Goal: Information Seeking & Learning: Learn about a topic

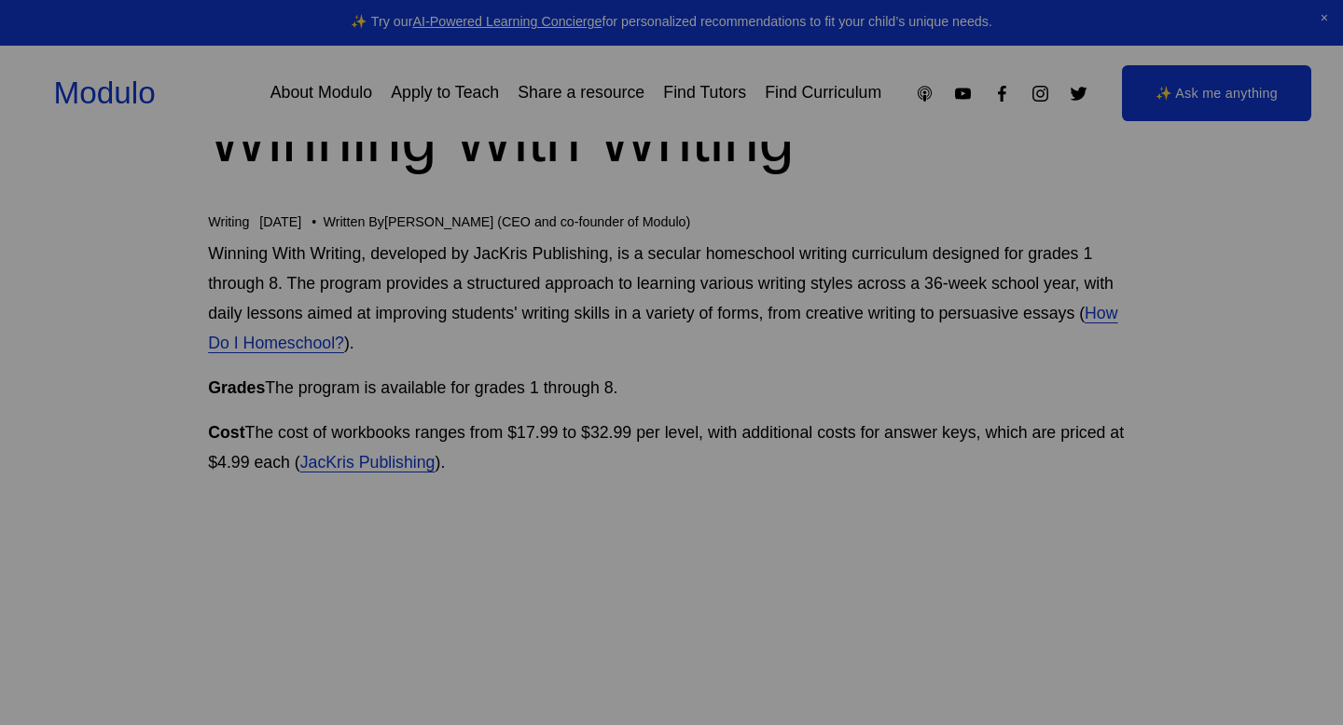
scroll to position [102, 0]
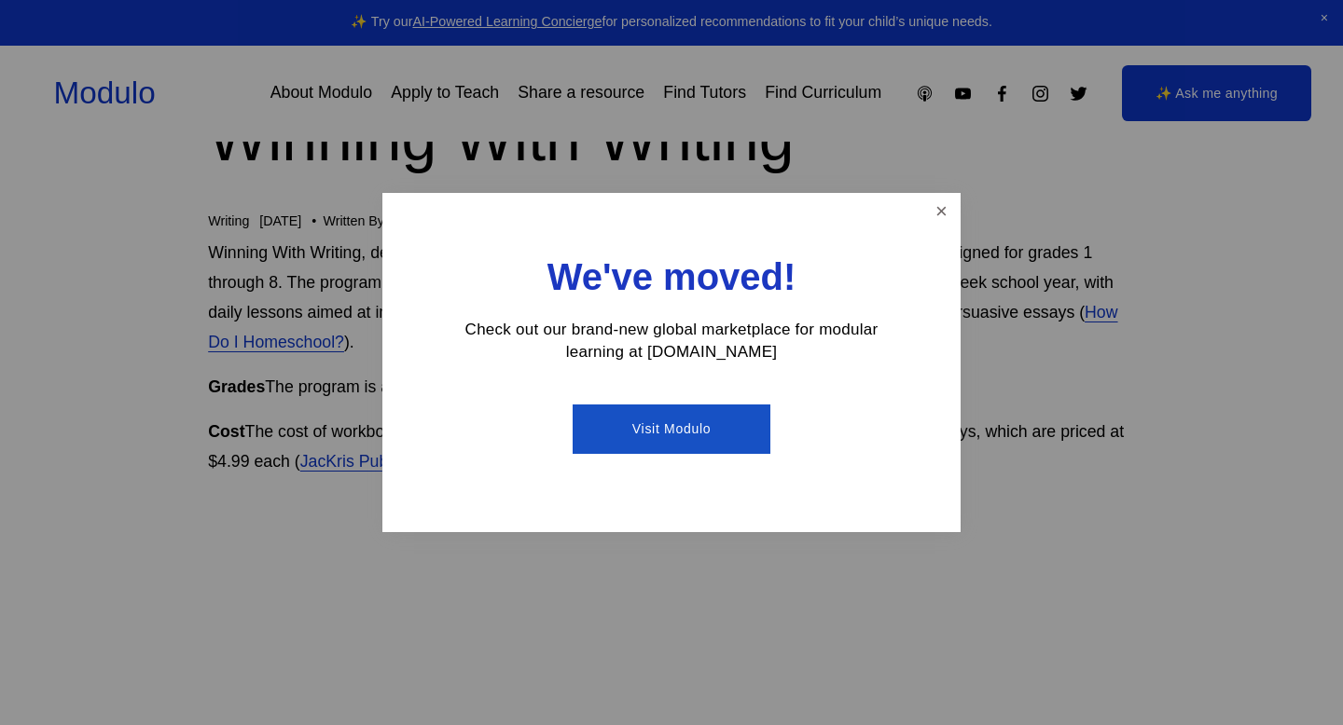
click at [943, 208] on link "Close" at bounding box center [941, 212] width 33 height 33
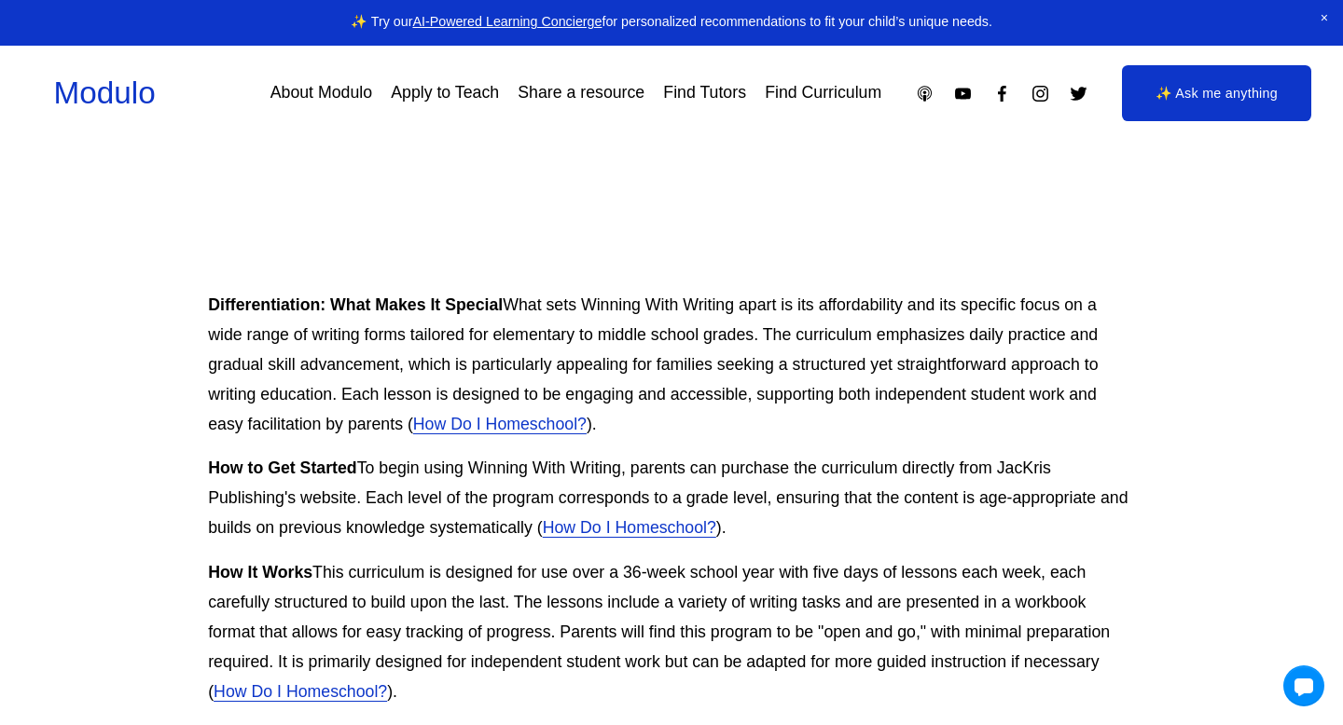
scroll to position [906, 0]
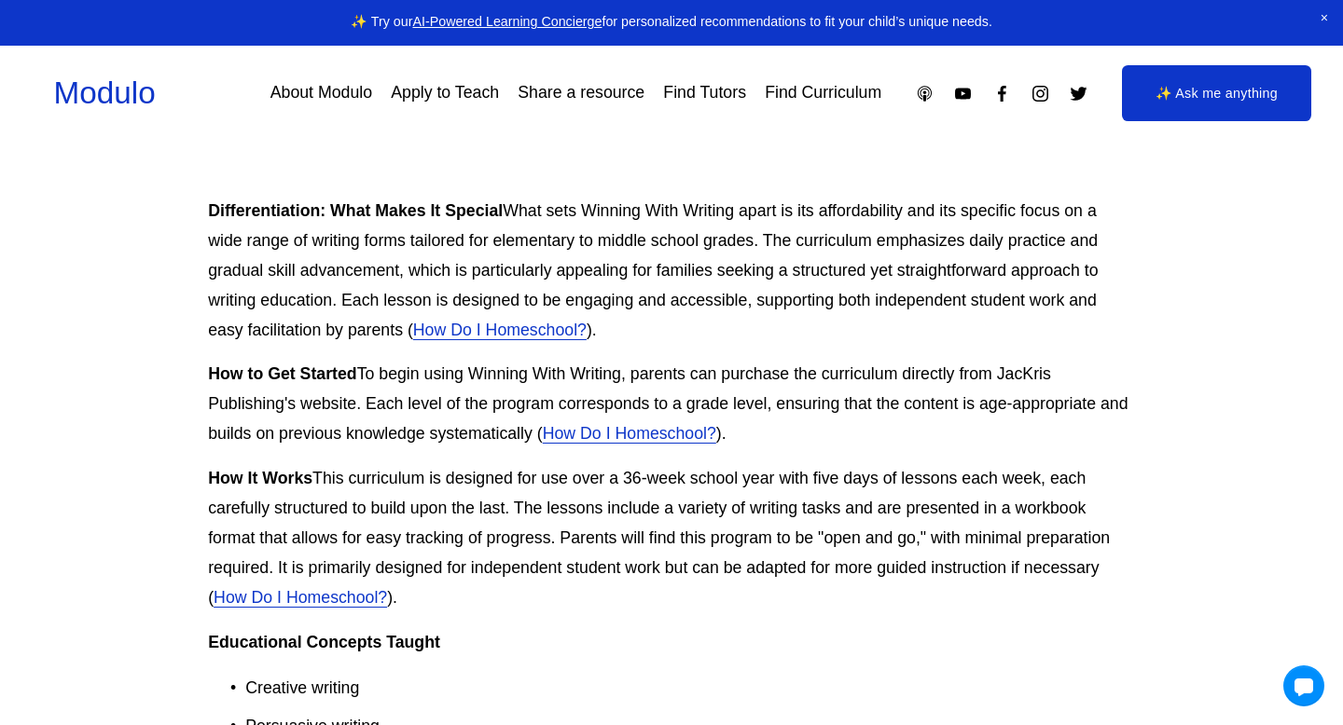
scroll to position [974, 0]
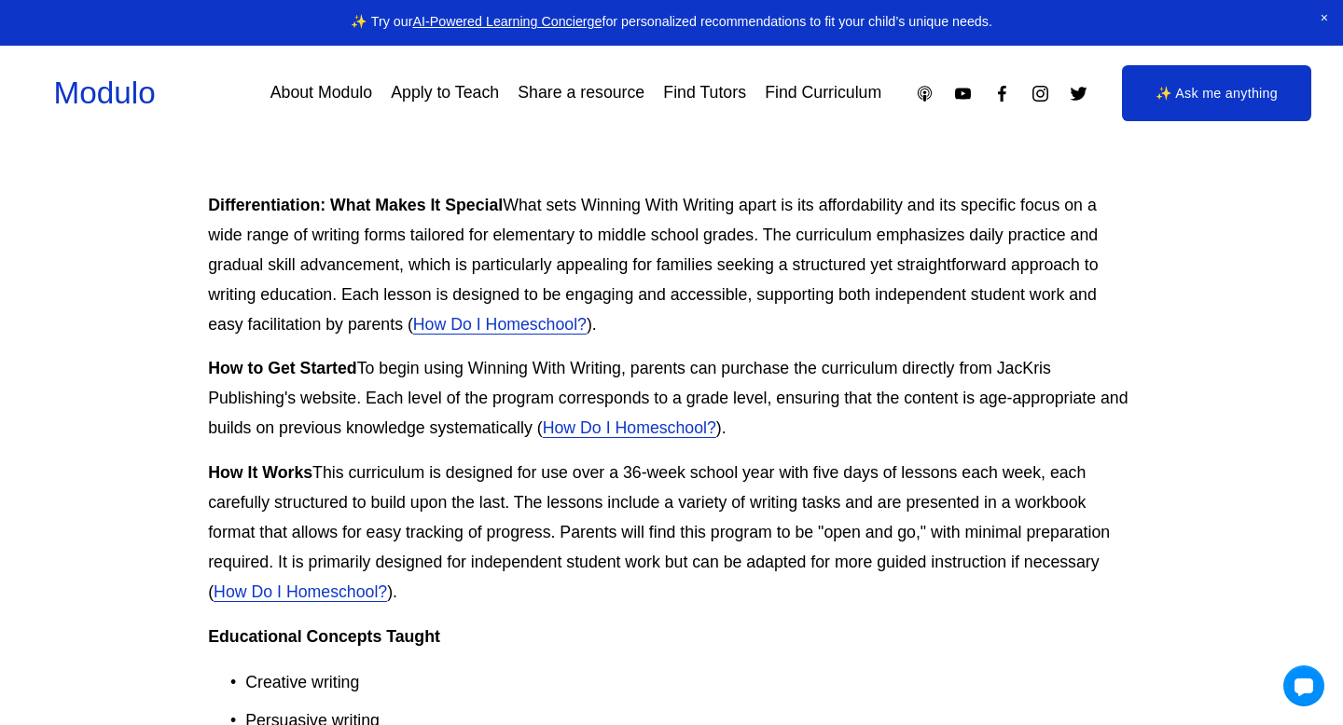
click at [816, 400] on div "Differentiation: What Makes It Special What sets Winning With Writing apart is …" at bounding box center [671, 697] width 927 height 1012
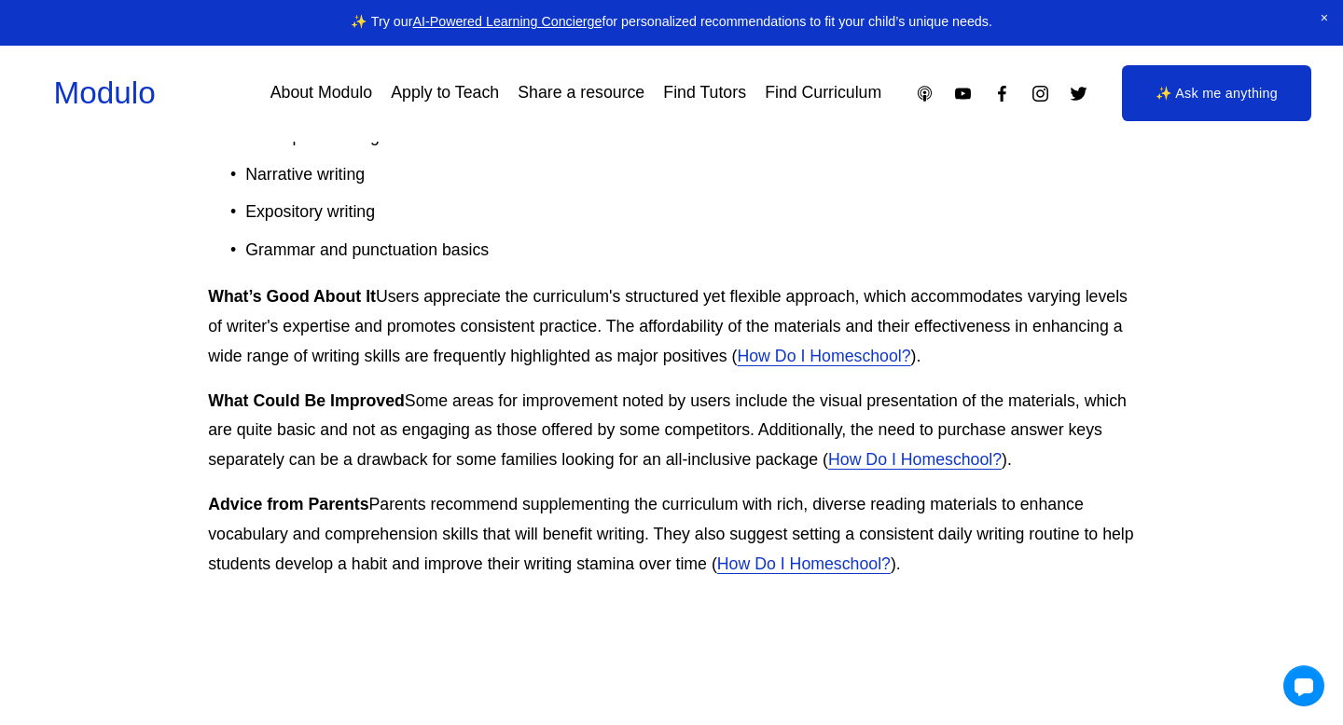
scroll to position [1600, 0]
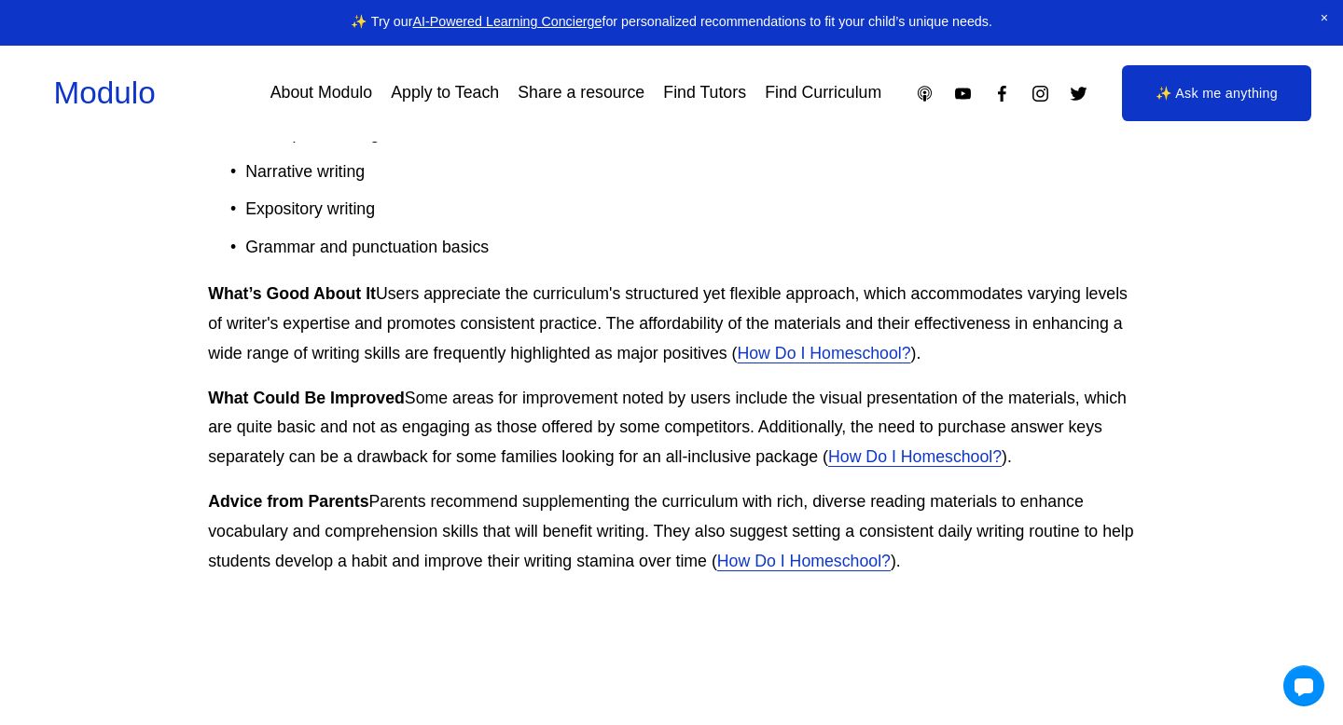
click at [715, 568] on div "Differentiation: What Makes It Special What sets Winning With Writing apart is …" at bounding box center [671, 71] width 927 height 1012
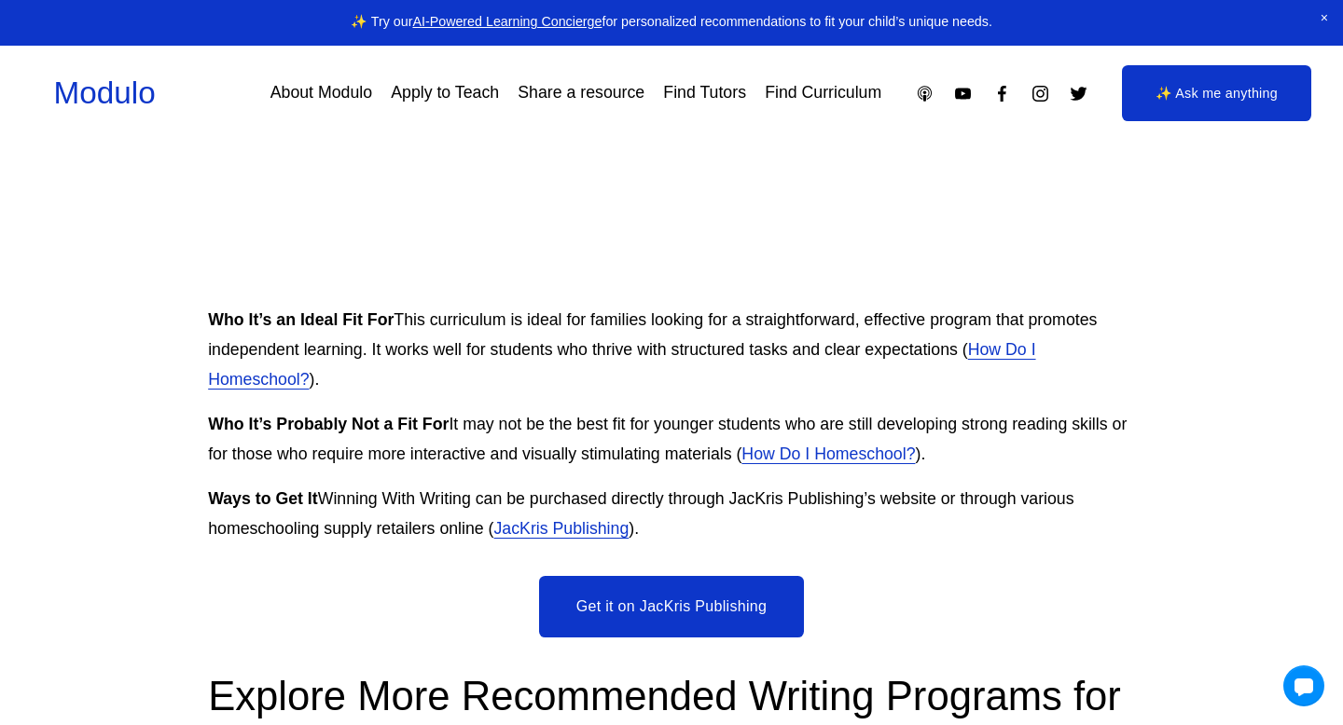
scroll to position [2475, 0]
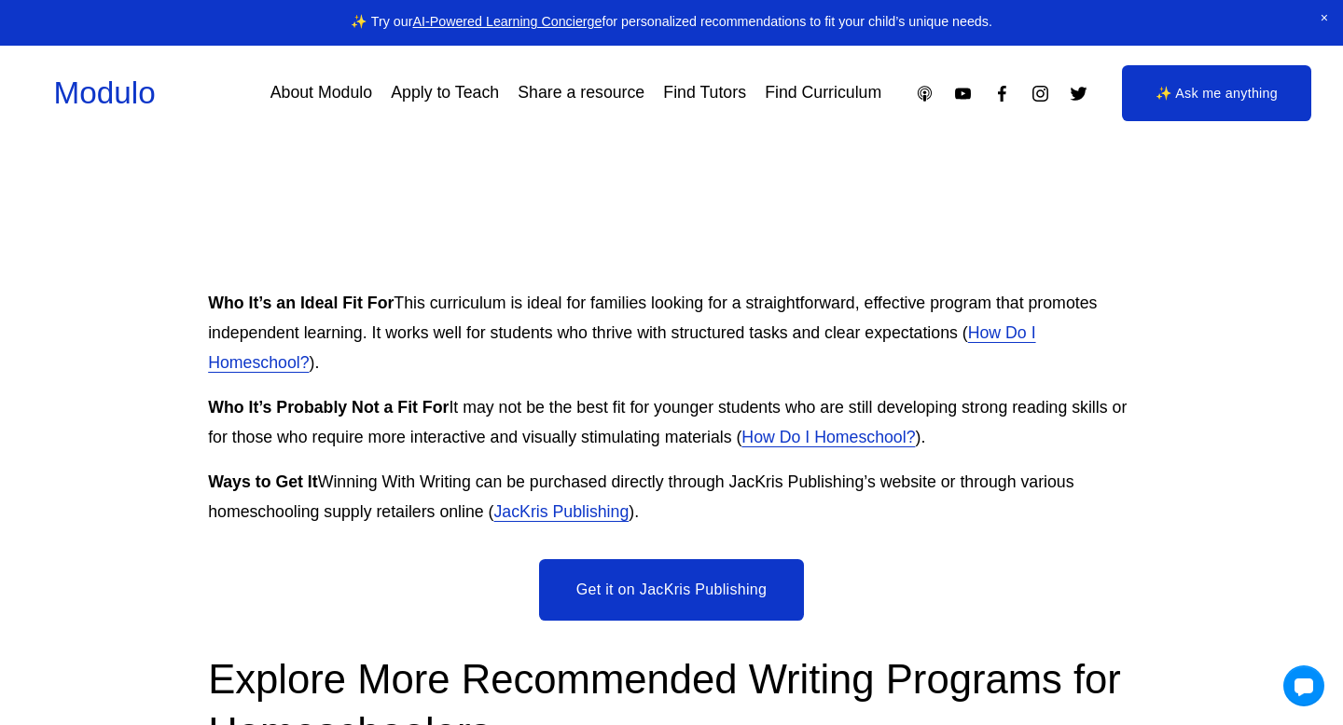
click at [740, 468] on div "Winning With Writing, developed by JacKris Publishing, is a secular homeschool …" at bounding box center [671, 625] width 959 height 5519
click at [1088, 526] on p "Ways to Get It Winning With Writing can be purchased directly through JacKris P…" at bounding box center [671, 498] width 927 height 60
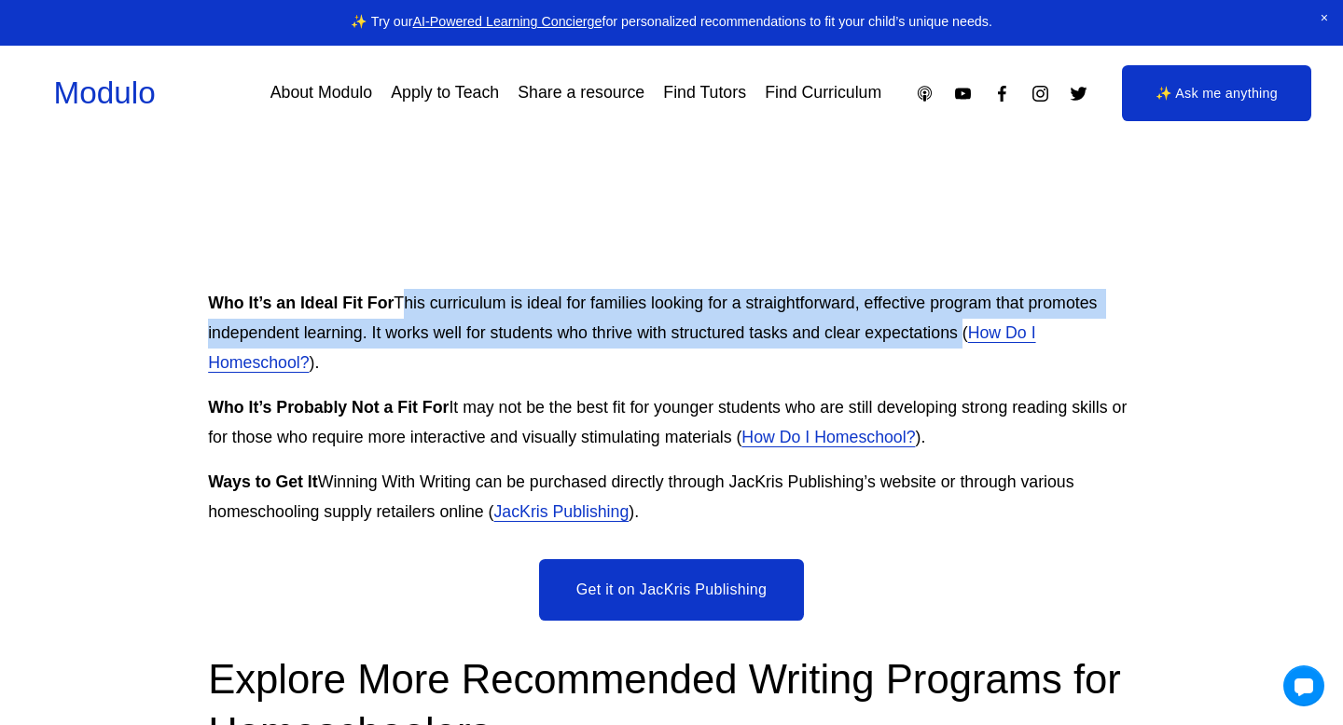
drag, startPoint x: 399, startPoint y: 301, endPoint x: 959, endPoint y: 342, distance: 561.9
click at [959, 342] on p "Who It’s an Ideal Fit For This curriculum is ideal for families looking for a s…" at bounding box center [671, 334] width 927 height 90
copy p "This curriculum is ideal for families looking for a straightforward, effective …"
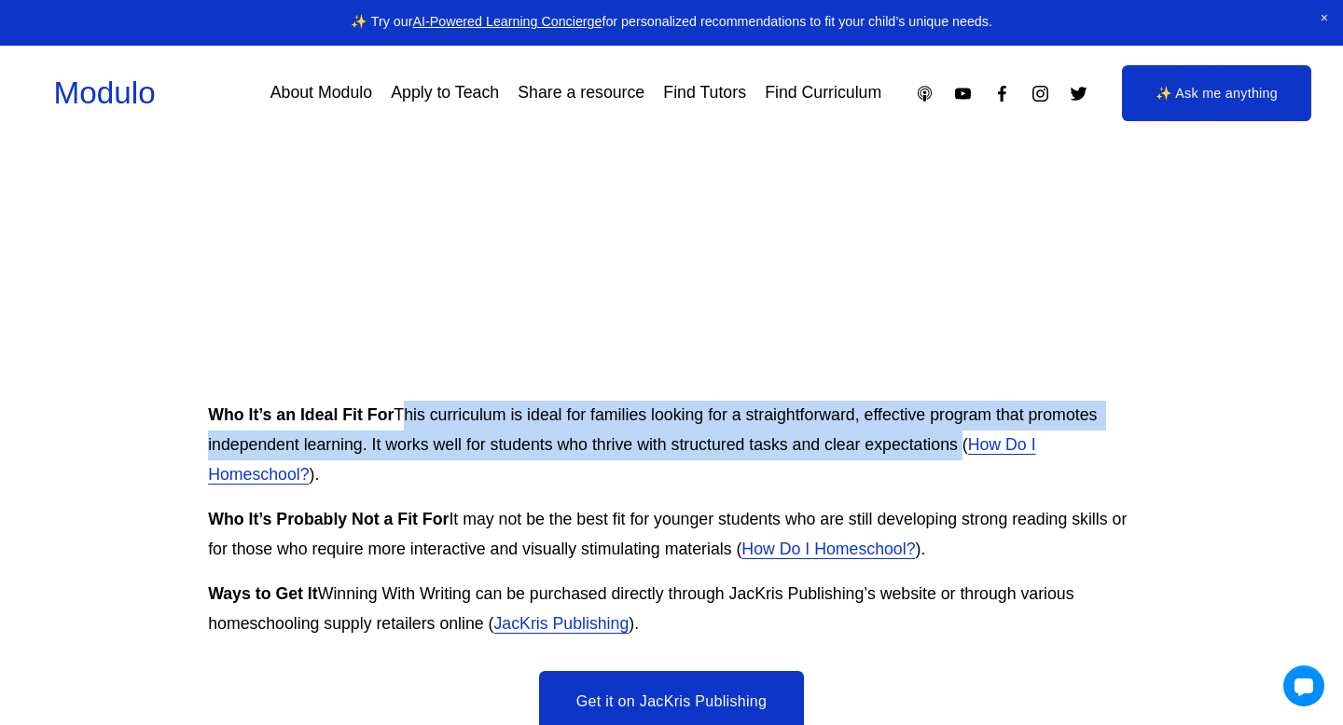
click at [881, 439] on div "Who It’s an Ideal Fit For This curriculum is ideal for families looking for a s…" at bounding box center [671, 520] width 927 height 238
